Goal: Task Accomplishment & Management: Complete application form

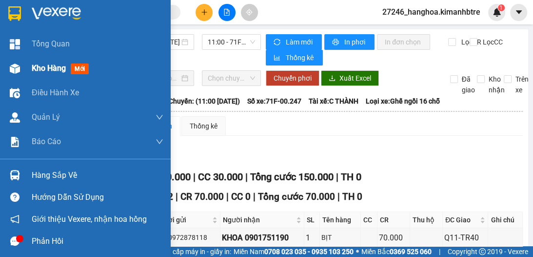
click at [33, 72] on span "Kho hàng" at bounding box center [49, 67] width 34 height 9
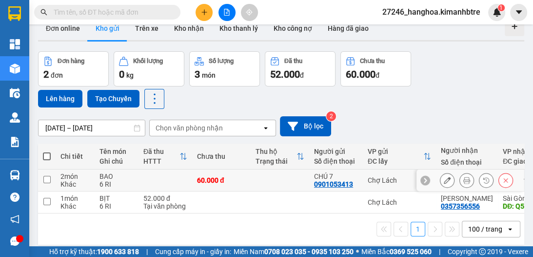
scroll to position [45, 0]
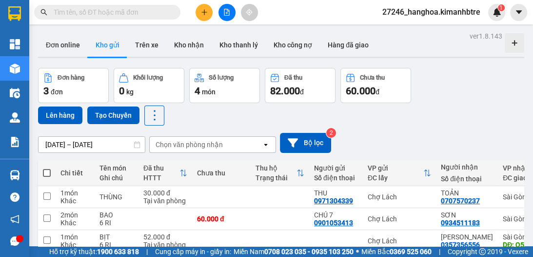
click at [205, 14] on icon "plus" at bounding box center [204, 12] width 7 height 7
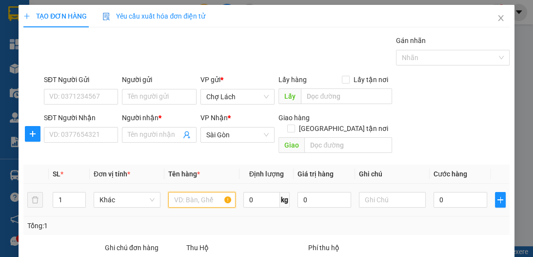
click at [190, 192] on input "text" at bounding box center [201, 200] width 67 height 16
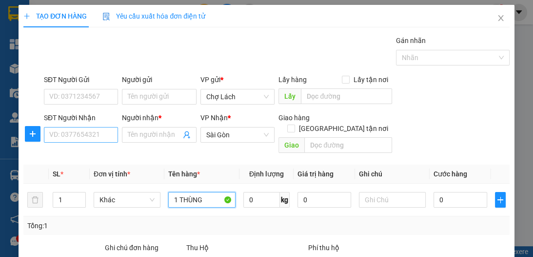
type input "1 THÙNG"
click at [104, 132] on input "SĐT Người Nhận" at bounding box center [81, 135] width 74 height 16
click at [89, 139] on input "SĐT Người Nhận" at bounding box center [81, 135] width 74 height 16
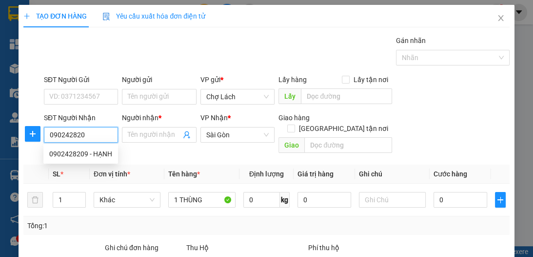
type input "0902428209"
click at [102, 152] on div "0902428209 - HẠNH" at bounding box center [80, 153] width 63 height 11
type input "HẠNH"
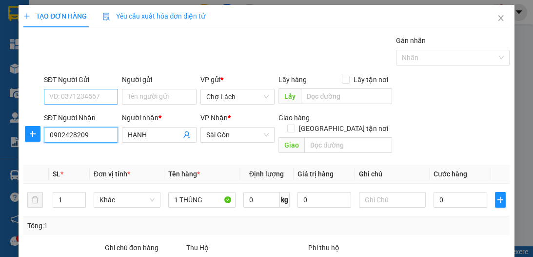
type input "0902428209"
click at [90, 94] on input "SĐT Người Gửi" at bounding box center [81, 97] width 74 height 16
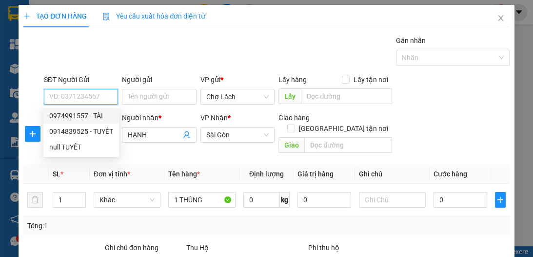
click at [87, 114] on div "0974991557 - TÀI" at bounding box center [81, 115] width 64 height 11
type input "0974991557"
type input "TÀI"
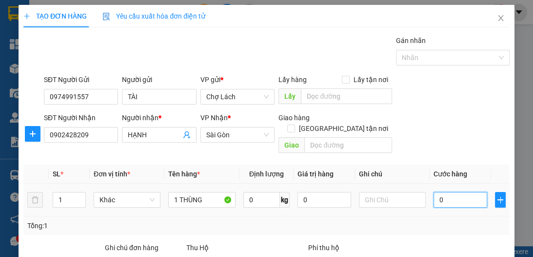
click at [443, 192] on input "0" at bounding box center [461, 200] width 54 height 16
type input "3"
type input "30"
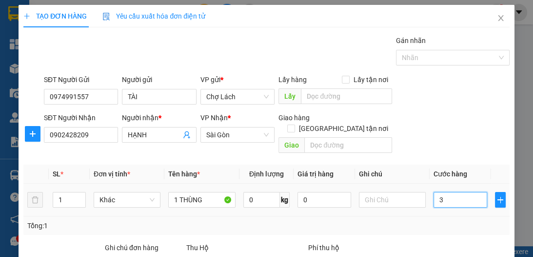
type input "30"
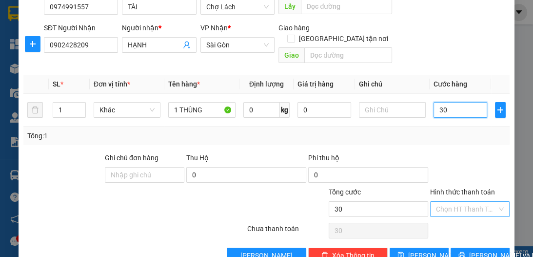
scroll to position [103, 0]
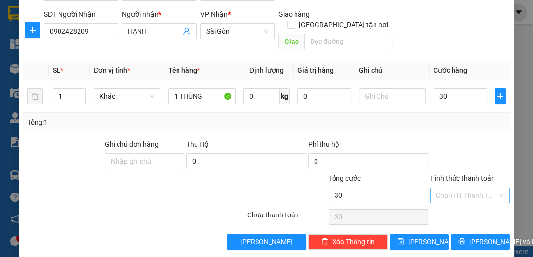
click at [458, 188] on input "Hình thức thanh toán" at bounding box center [466, 195] width 61 height 15
type input "30.000"
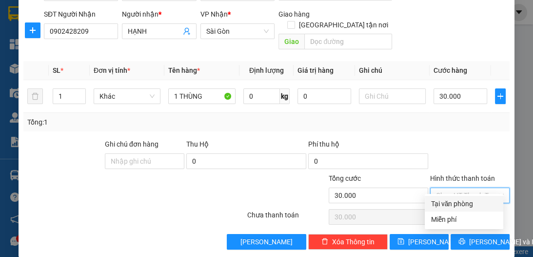
click at [460, 202] on div "Tại văn phòng" at bounding box center [464, 203] width 67 height 11
type input "0"
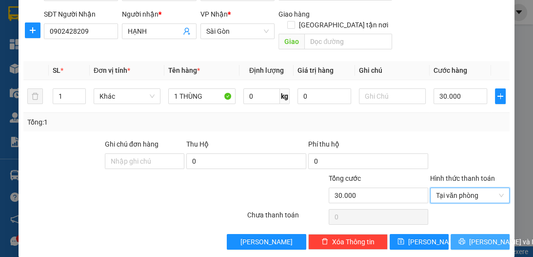
click at [480, 236] on span "[PERSON_NAME] và In" at bounding box center [503, 241] width 68 height 11
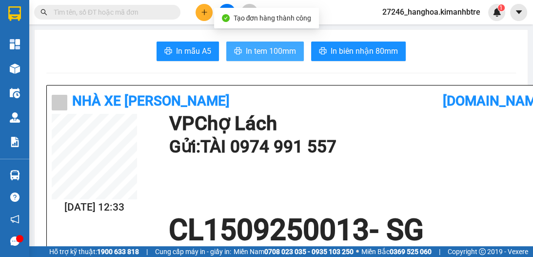
click at [257, 51] on span "In tem 100mm" at bounding box center [271, 51] width 50 height 12
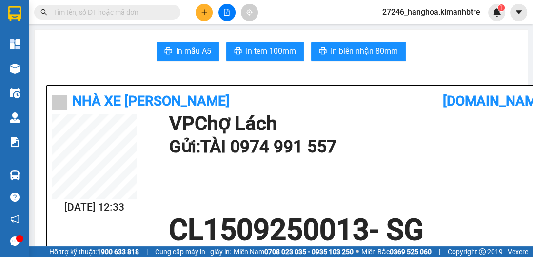
click at [405, 222] on h1 "CL1509250013 - SG" at bounding box center [296, 229] width 489 height 29
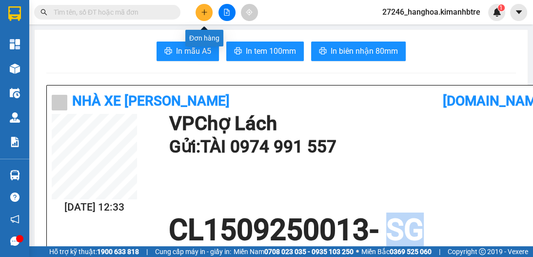
click at [201, 12] on icon "plus" at bounding box center [204, 12] width 7 height 7
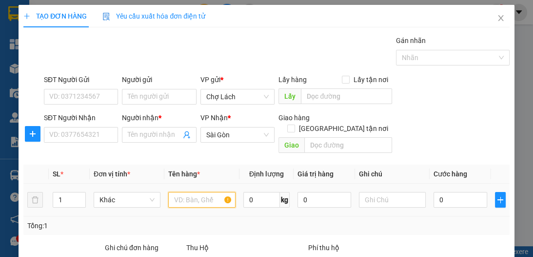
drag, startPoint x: 196, startPoint y: 190, endPoint x: 186, endPoint y: 193, distance: 10.5
click at [195, 192] on input "text" at bounding box center [201, 200] width 67 height 16
click at [98, 129] on input "SĐT Người Nhận" at bounding box center [81, 135] width 74 height 16
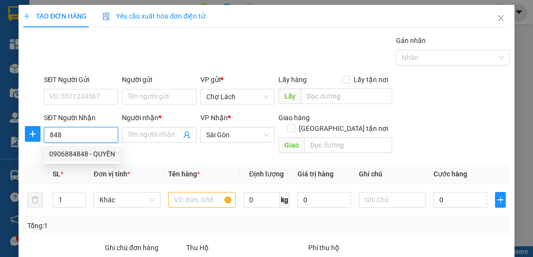
click at [75, 152] on div "0906884848 - QUYỀN" at bounding box center [82, 153] width 66 height 11
type input "0906884848"
type input "QUYỀN"
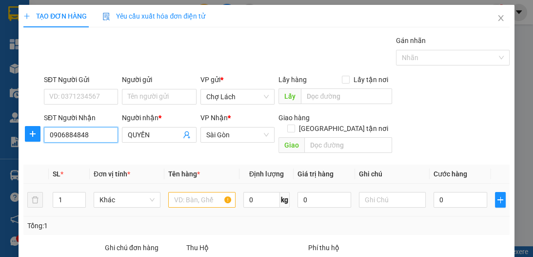
type input "0906884848"
click at [185, 192] on input "text" at bounding box center [201, 200] width 67 height 16
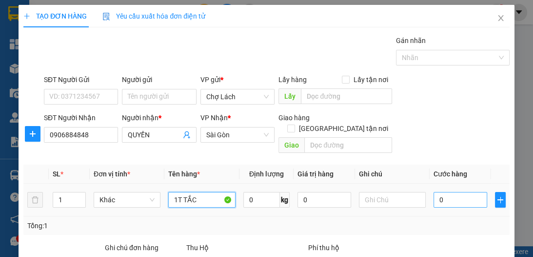
type input "1T TẮC"
click at [443, 192] on input "0" at bounding box center [461, 200] width 54 height 16
type input "6"
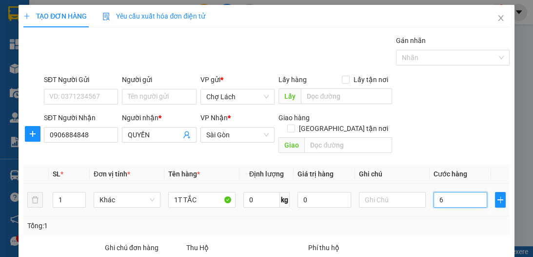
type input "60"
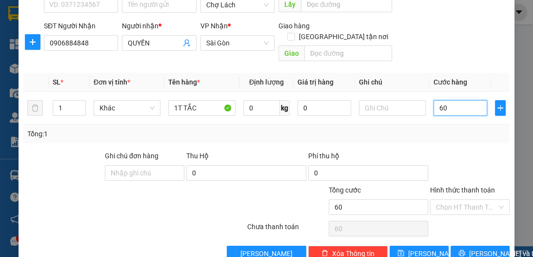
scroll to position [103, 0]
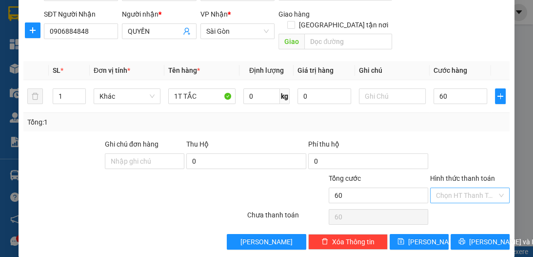
click at [466, 188] on input "Hình thức thanh toán" at bounding box center [466, 195] width 61 height 15
type input "60.000"
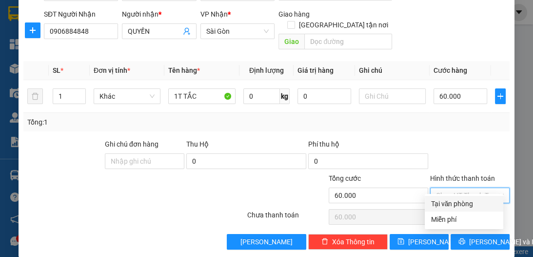
click at [469, 205] on div "Tại văn phòng" at bounding box center [464, 203] width 67 height 11
type input "0"
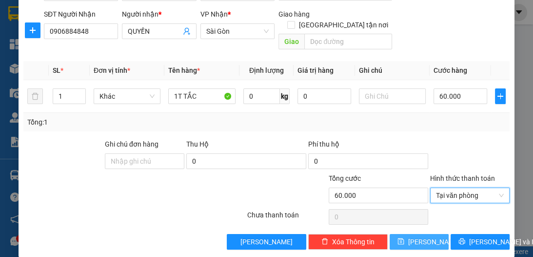
click at [429, 234] on button "[PERSON_NAME]" at bounding box center [419, 242] width 59 height 16
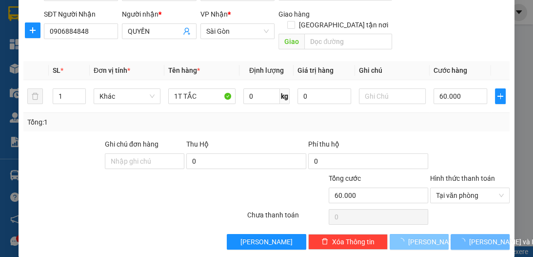
type input "0"
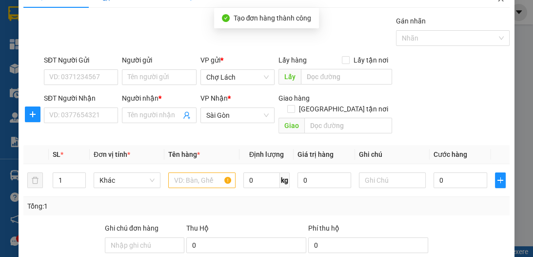
scroll to position [13, 0]
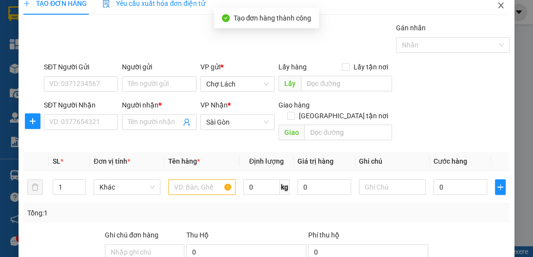
click at [492, 11] on span "Close" at bounding box center [500, 5] width 27 height 27
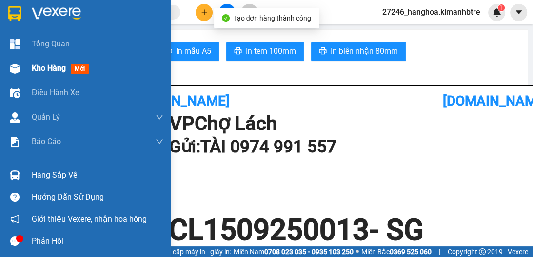
click at [44, 71] on span "Kho hàng" at bounding box center [49, 67] width 34 height 9
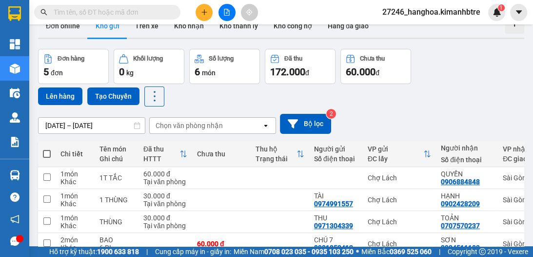
scroll to position [65, 0]
